Goal: Information Seeking & Learning: Check status

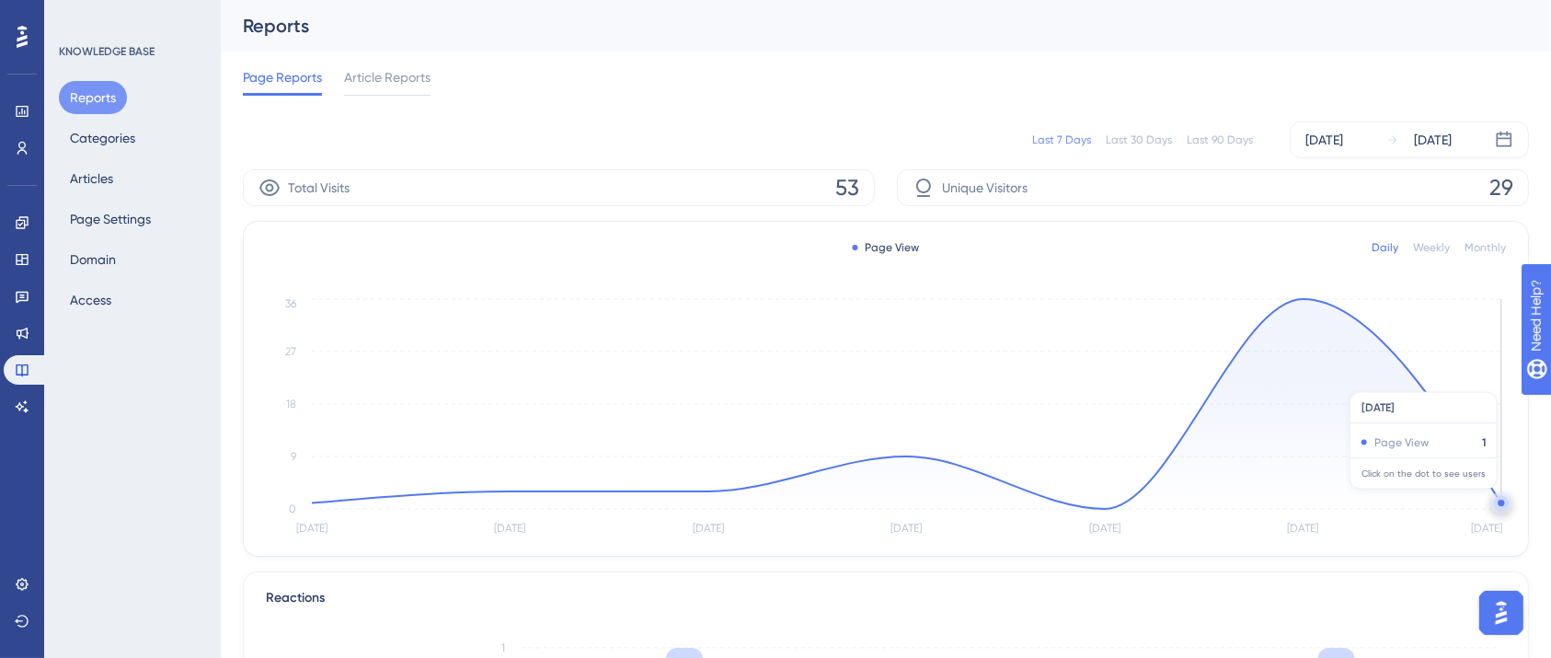
click at [1498, 498] on circle at bounding box center [1501, 503] width 15 height 15
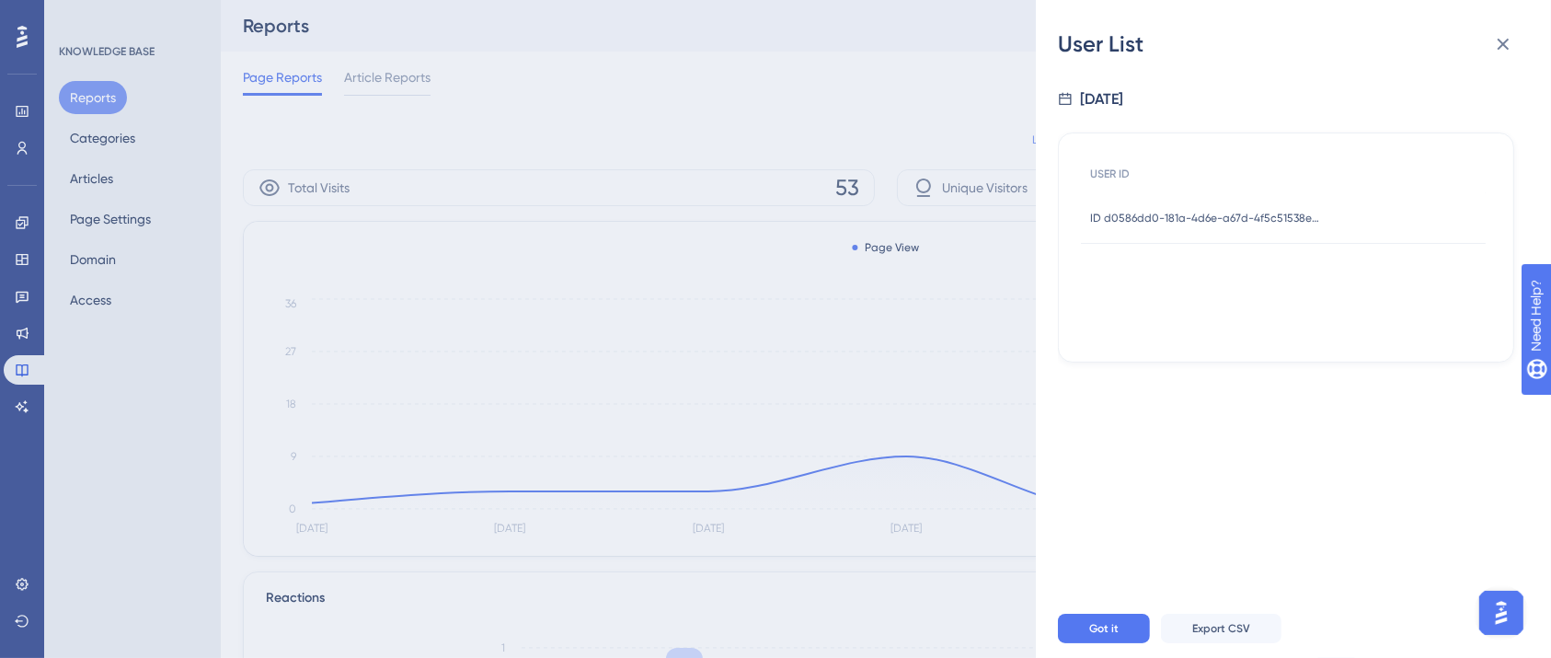
click at [1131, 201] on div "ID d0586dd0-181a-4d6e-a67d-4f5c51538e1c ID d0586dd0-181a-4d6e-a67d-4f5c51538e1c" at bounding box center [1205, 218] width 230 height 52
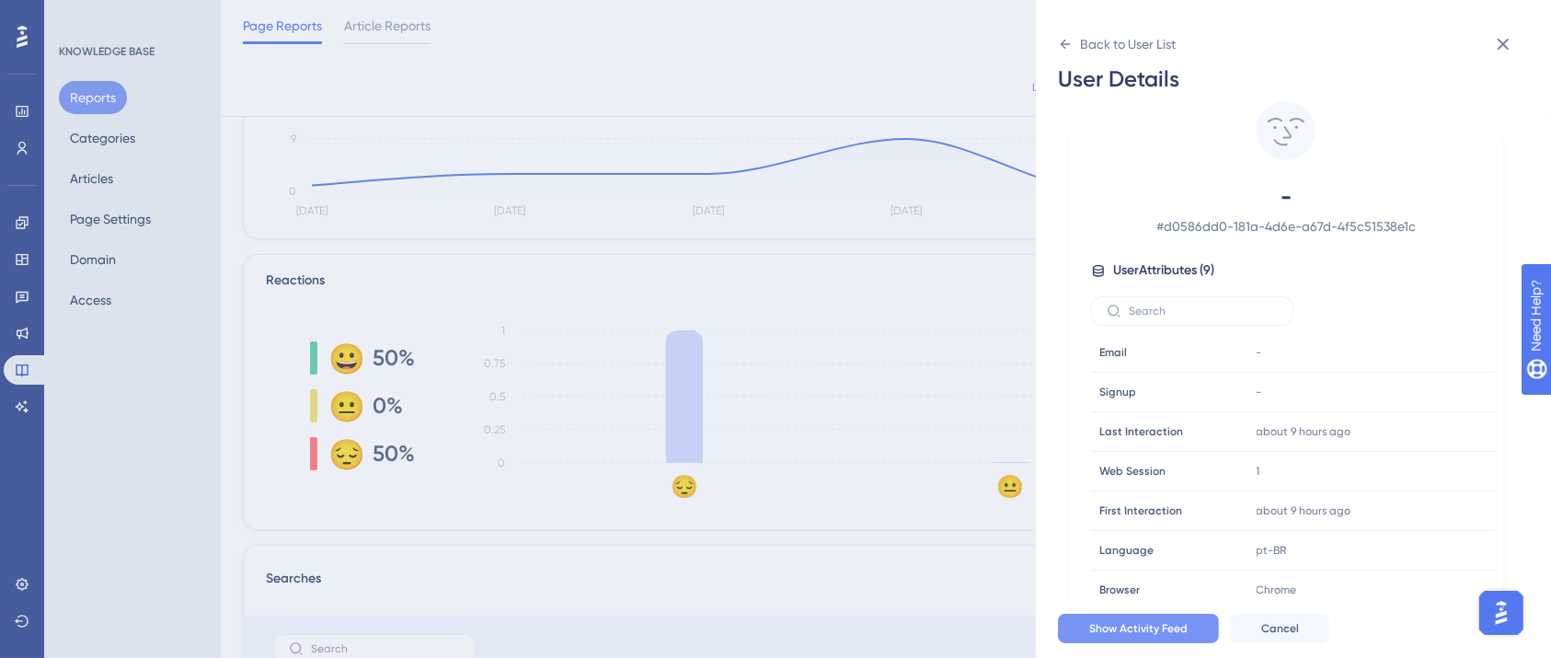
click at [1136, 636] on span "Show Activity Feed" at bounding box center [1138, 628] width 98 height 15
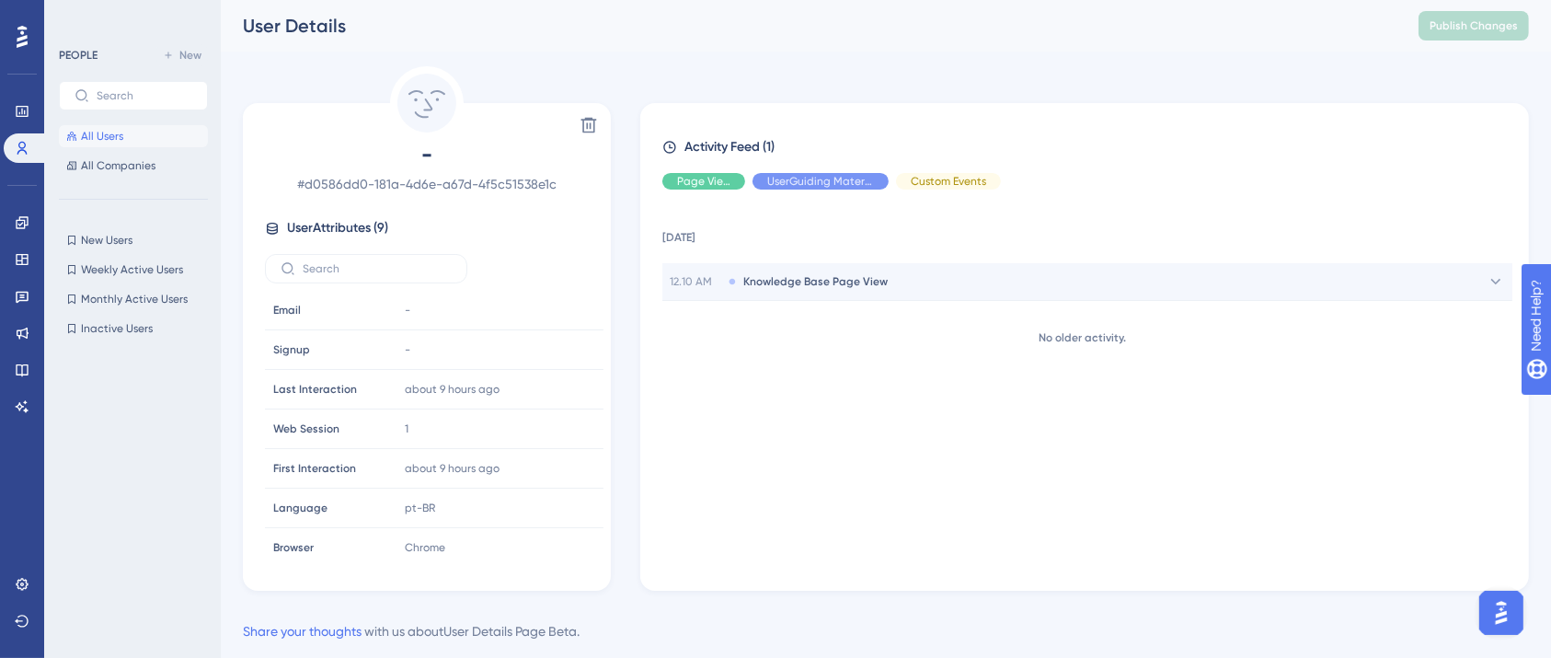
click at [862, 288] on span "Knowledge Base Page View" at bounding box center [815, 281] width 144 height 15
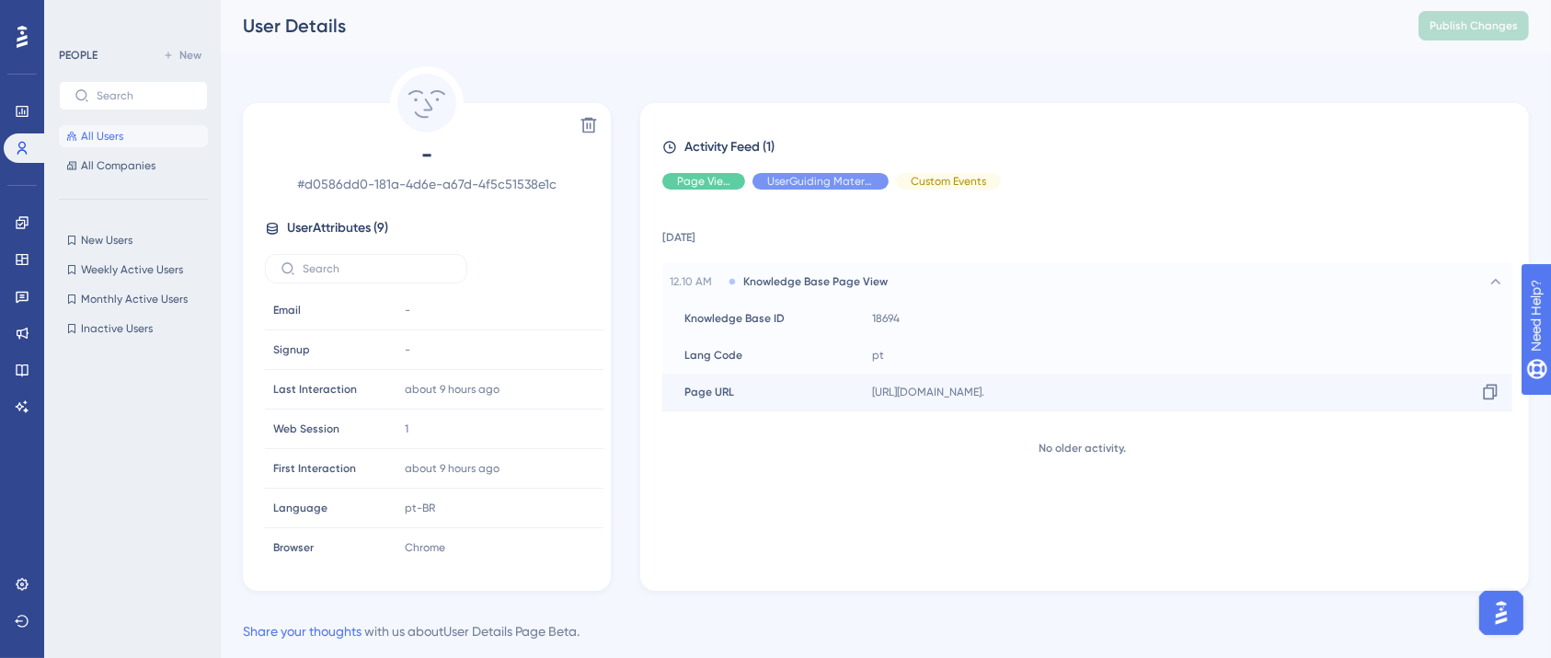
click at [964, 393] on span "[URL][DOMAIN_NAME]." at bounding box center [928, 392] width 112 height 15
click at [1486, 388] on icon at bounding box center [1491, 393] width 14 height 16
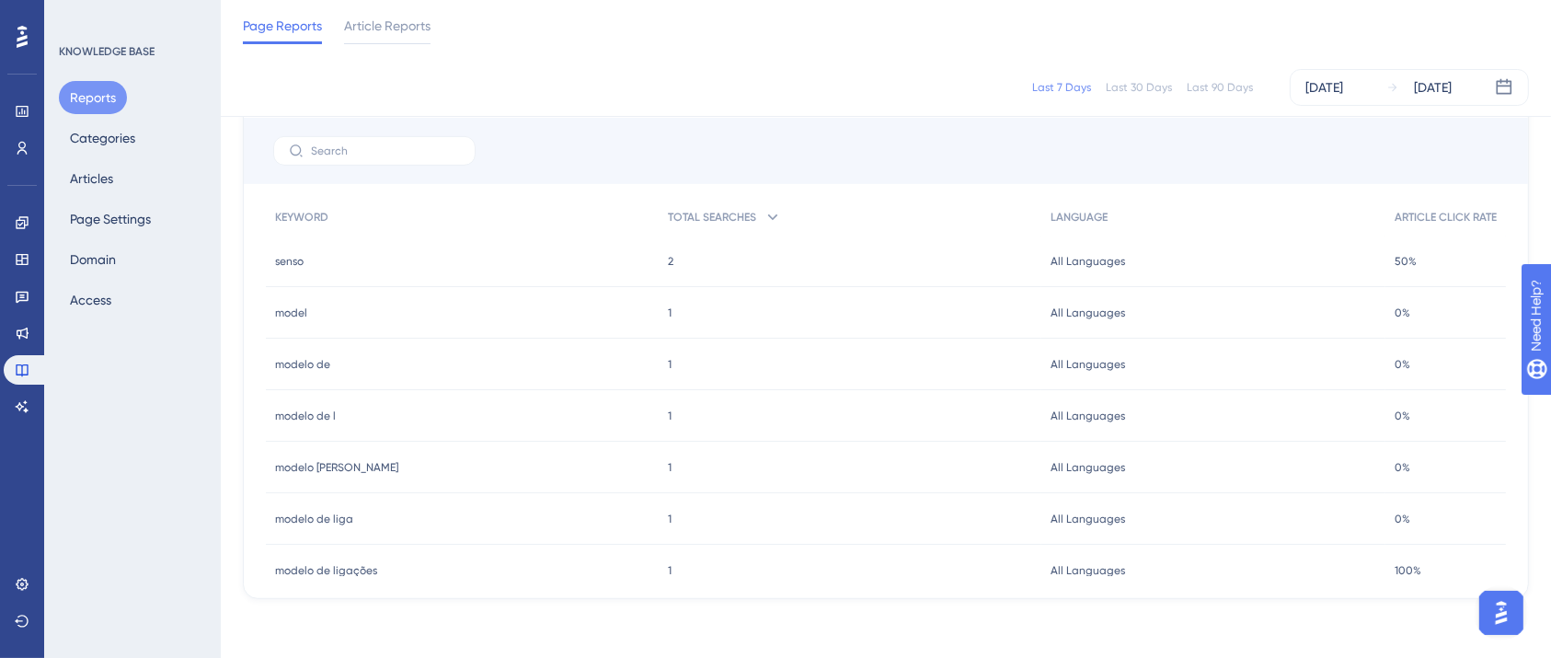
scroll to position [41, 0]
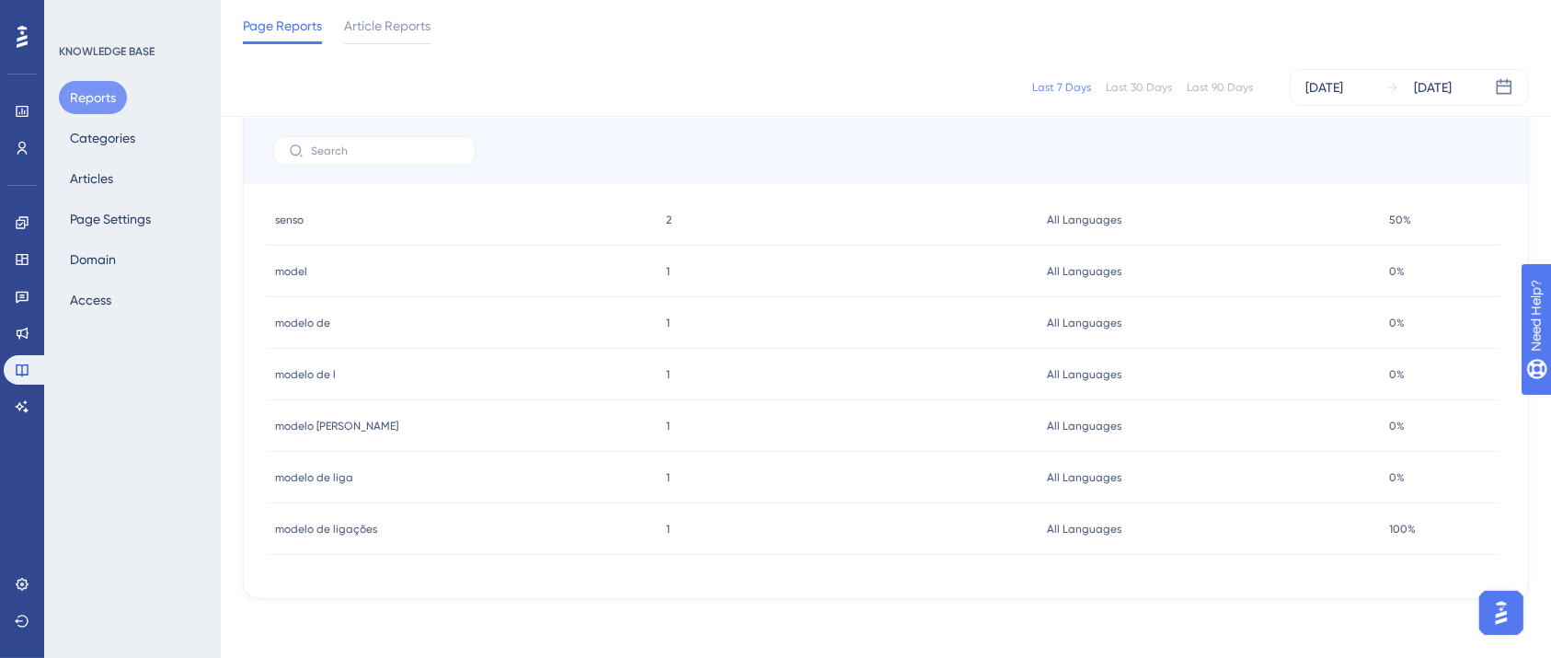
click at [296, 222] on span "senso" at bounding box center [289, 219] width 29 height 15
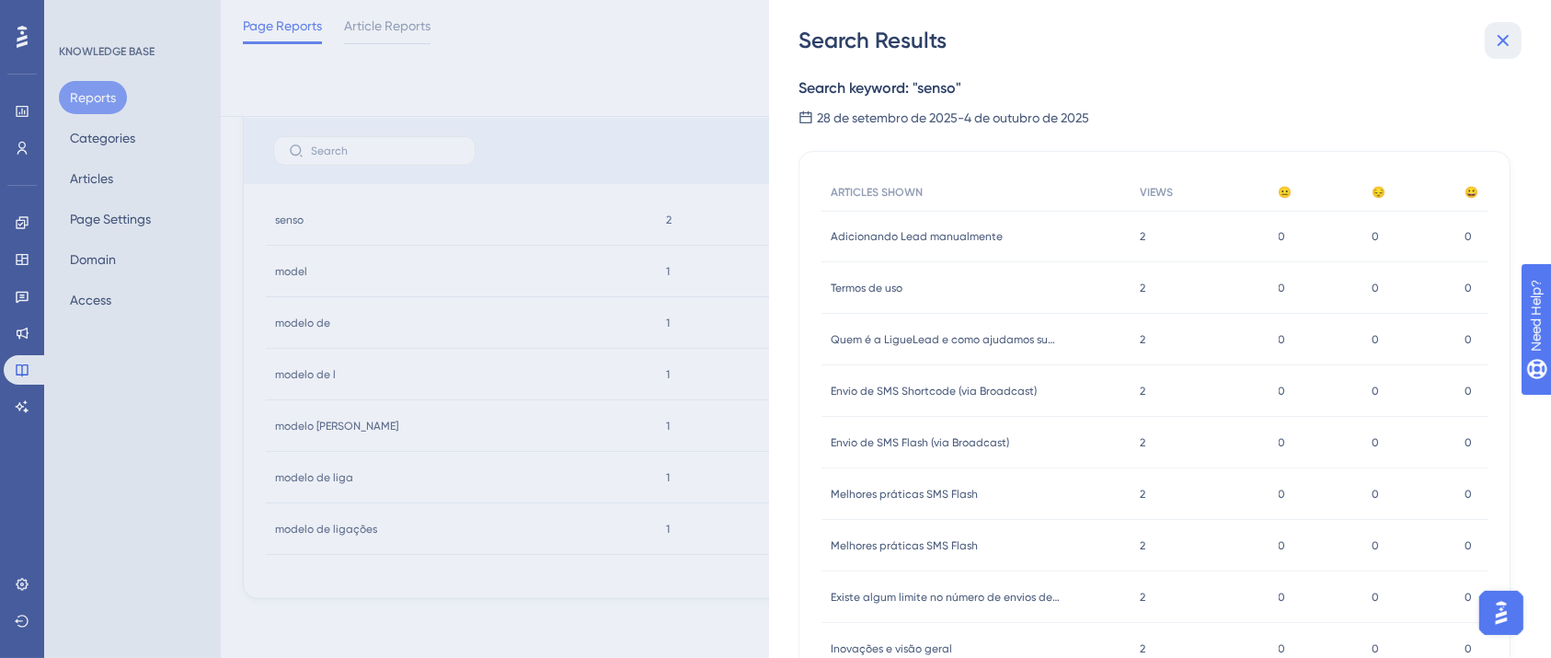
click at [1507, 40] on icon at bounding box center [1503, 40] width 22 height 22
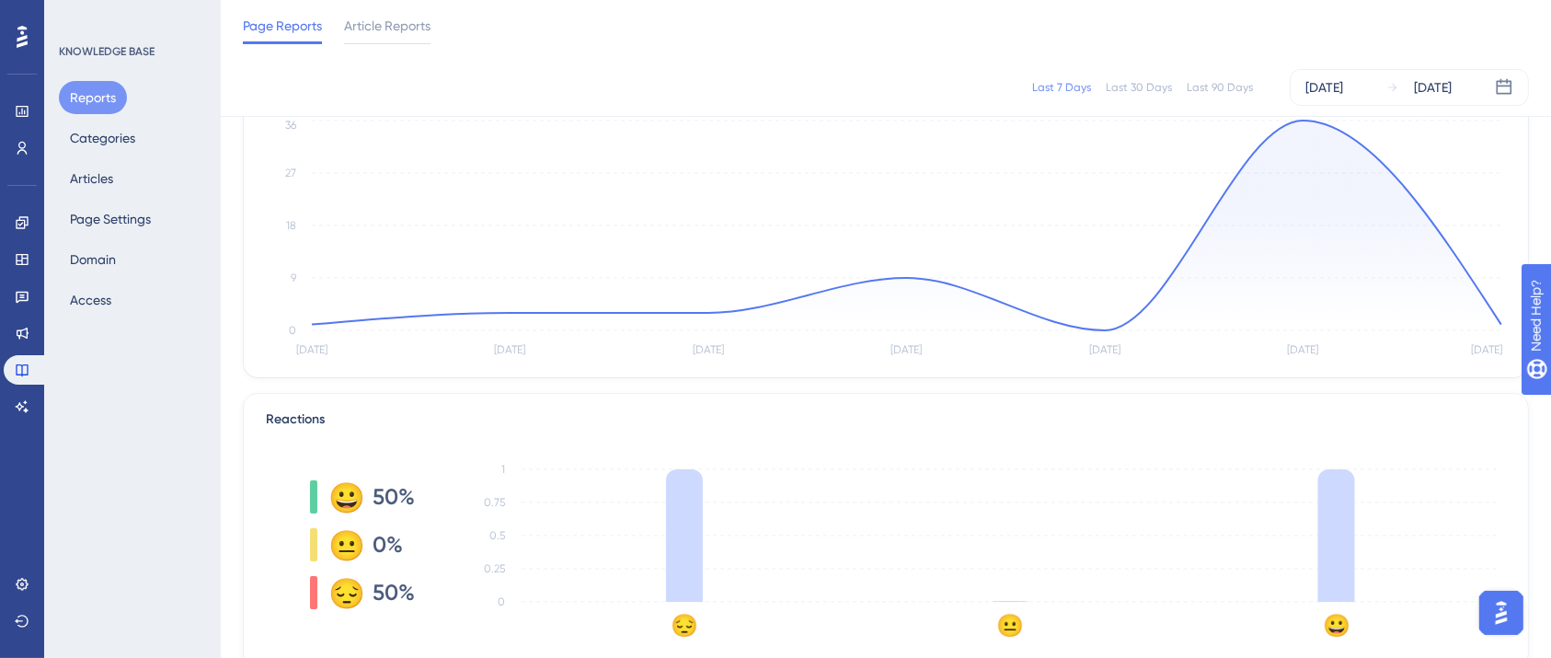
scroll to position [0, 0]
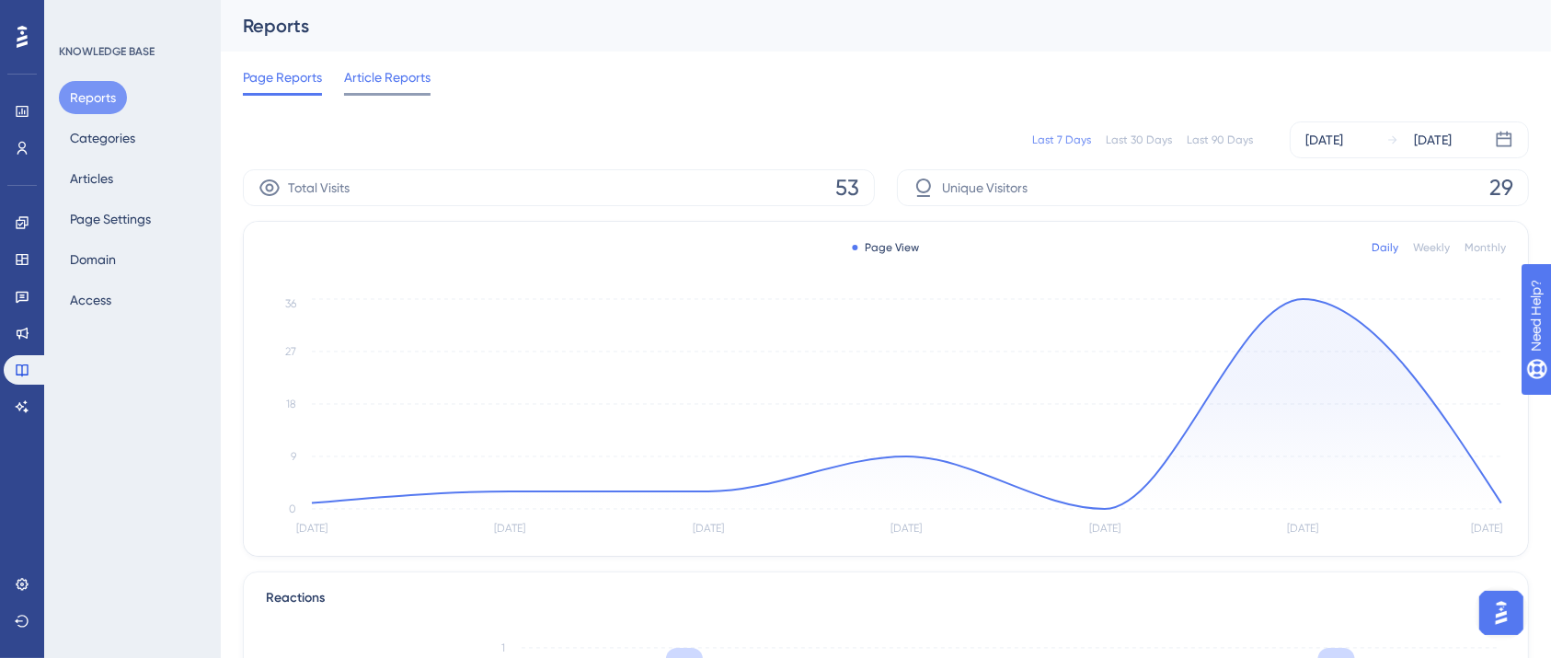
click at [415, 71] on span "Article Reports" at bounding box center [387, 77] width 86 height 22
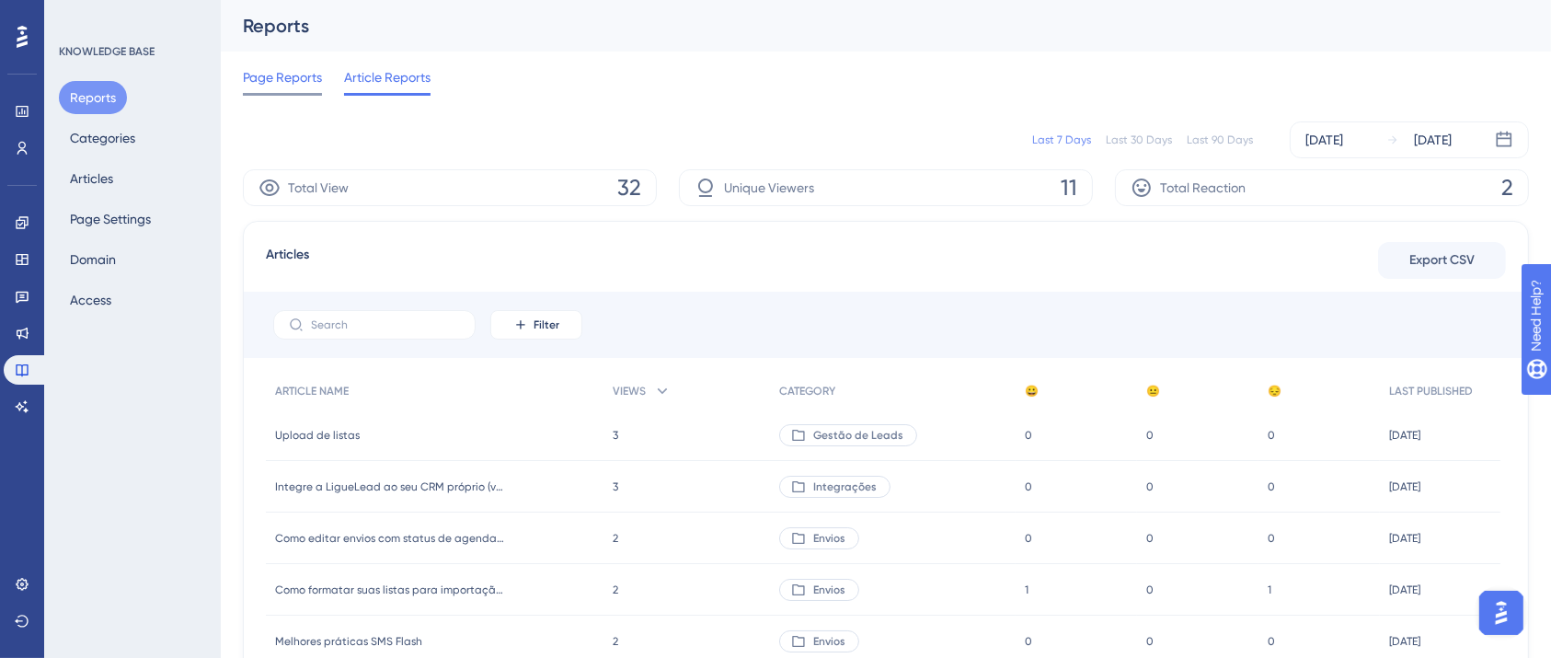
click at [295, 86] on span "Page Reports" at bounding box center [282, 77] width 79 height 22
